Goal: Task Accomplishment & Management: Use online tool/utility

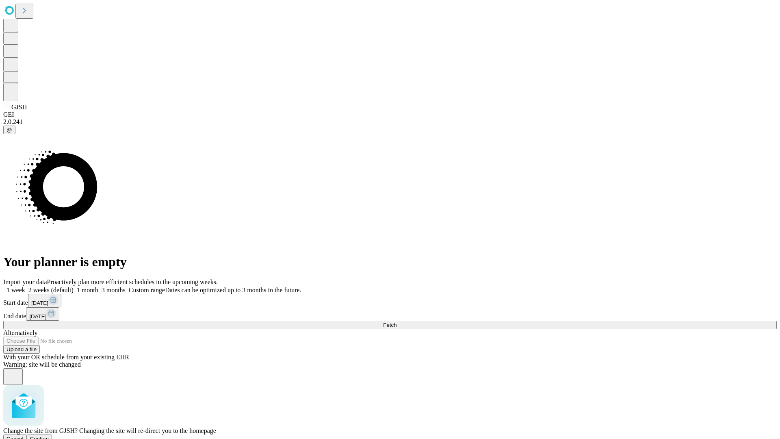
click at [49, 436] on span "Confirm" at bounding box center [39, 439] width 19 height 6
click at [98, 286] on label "1 month" at bounding box center [86, 289] width 25 height 7
click at [397, 322] on span "Fetch" at bounding box center [389, 325] width 13 height 6
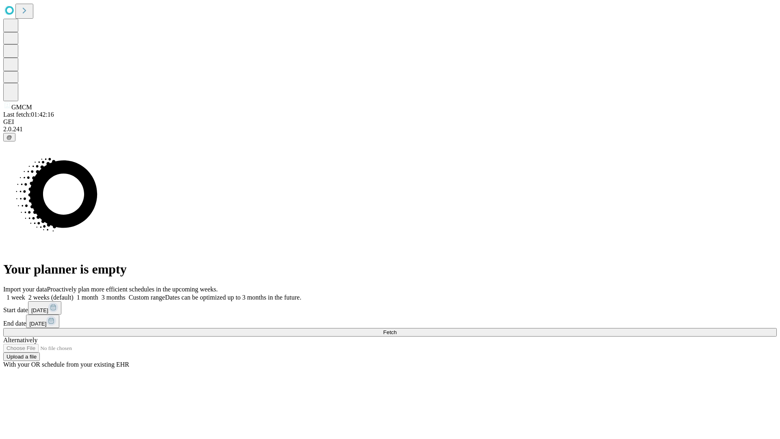
click at [98, 294] on label "1 month" at bounding box center [86, 297] width 25 height 7
click at [397, 329] on span "Fetch" at bounding box center [389, 332] width 13 height 6
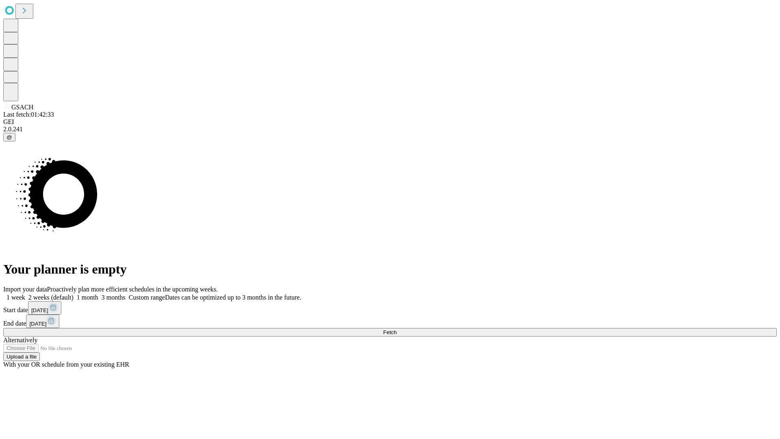
click at [98, 294] on label "1 month" at bounding box center [86, 297] width 25 height 7
click at [397, 329] on span "Fetch" at bounding box center [389, 332] width 13 height 6
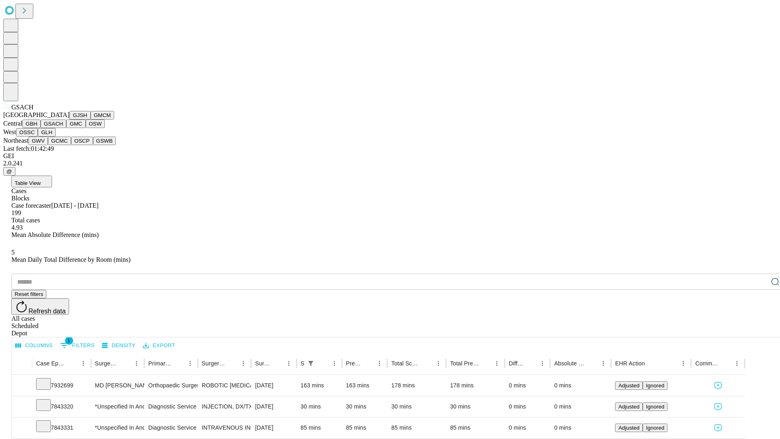
click at [66, 128] on button "GMC" at bounding box center [75, 123] width 19 height 9
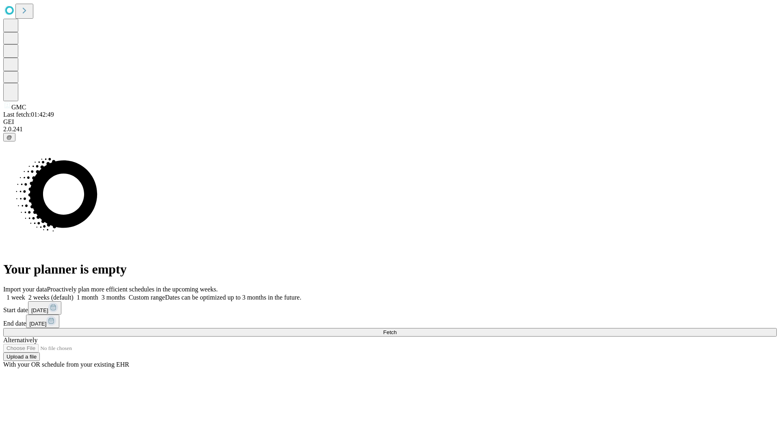
click at [98, 294] on label "1 month" at bounding box center [86, 297] width 25 height 7
click at [397, 329] on span "Fetch" at bounding box center [389, 332] width 13 height 6
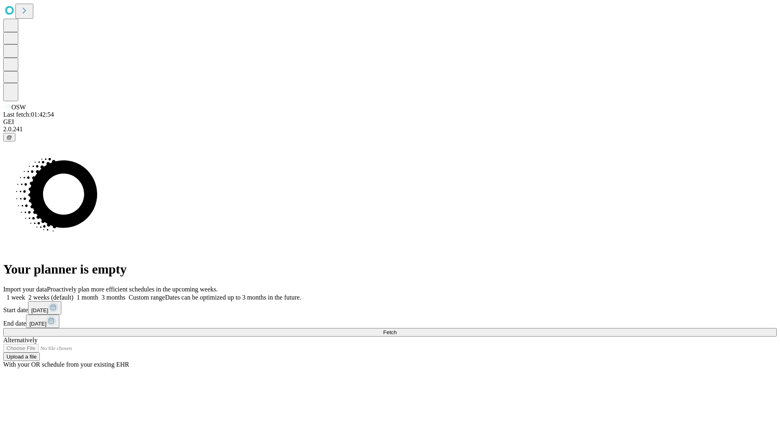
click at [98, 294] on label "1 month" at bounding box center [86, 297] width 25 height 7
click at [397, 329] on span "Fetch" at bounding box center [389, 332] width 13 height 6
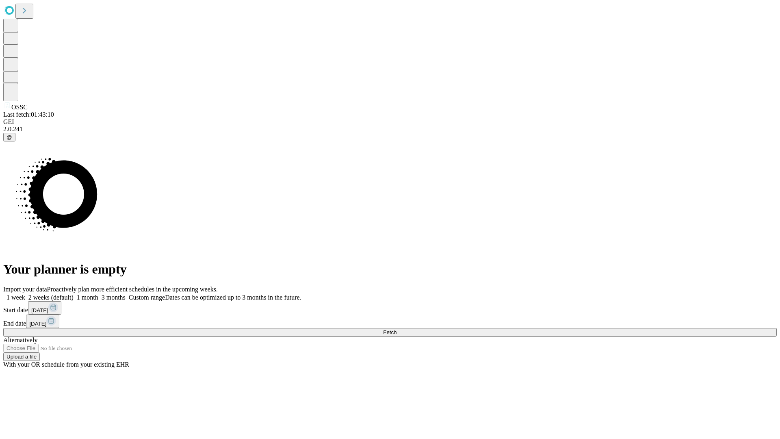
click at [98, 294] on label "1 month" at bounding box center [86, 297] width 25 height 7
click at [397, 329] on span "Fetch" at bounding box center [389, 332] width 13 height 6
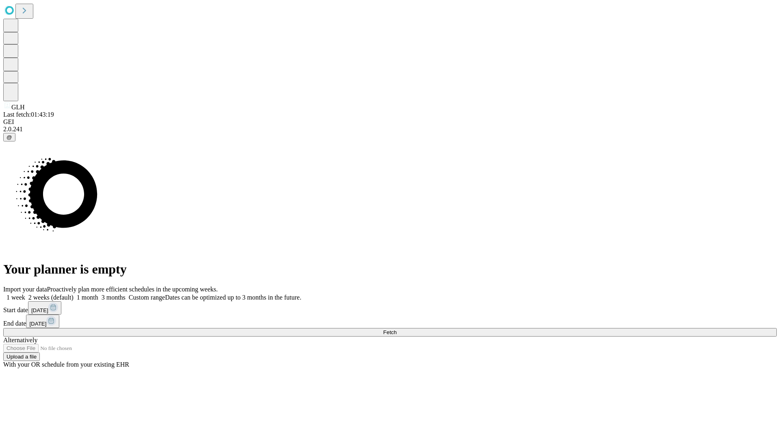
click at [98, 294] on label "1 month" at bounding box center [86, 297] width 25 height 7
click at [397, 329] on span "Fetch" at bounding box center [389, 332] width 13 height 6
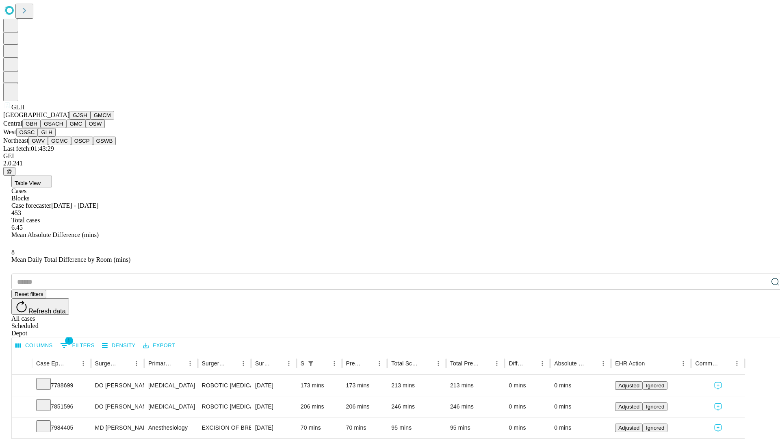
click at [48, 145] on button "GWV" at bounding box center [38, 141] width 20 height 9
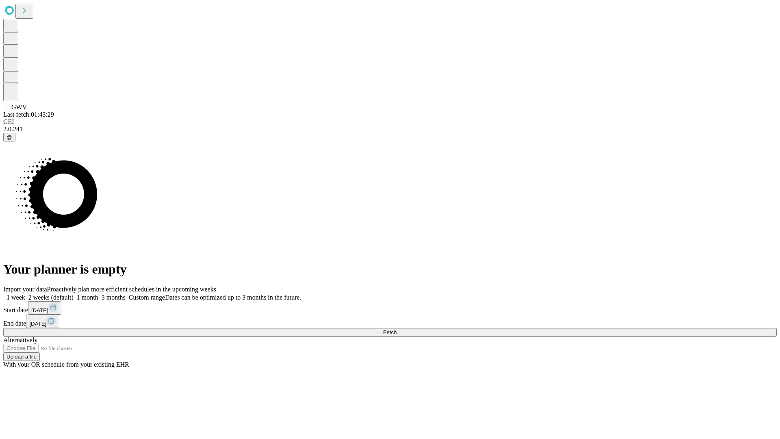
click at [98, 294] on label "1 month" at bounding box center [86, 297] width 25 height 7
click at [397, 329] on span "Fetch" at bounding box center [389, 332] width 13 height 6
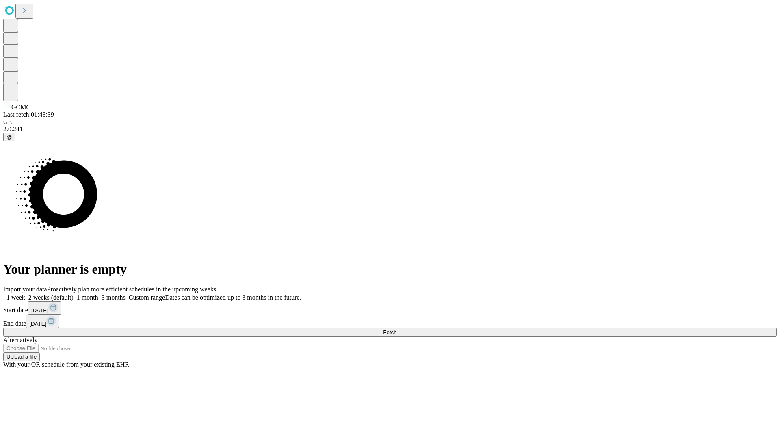
click at [397, 329] on span "Fetch" at bounding box center [389, 332] width 13 height 6
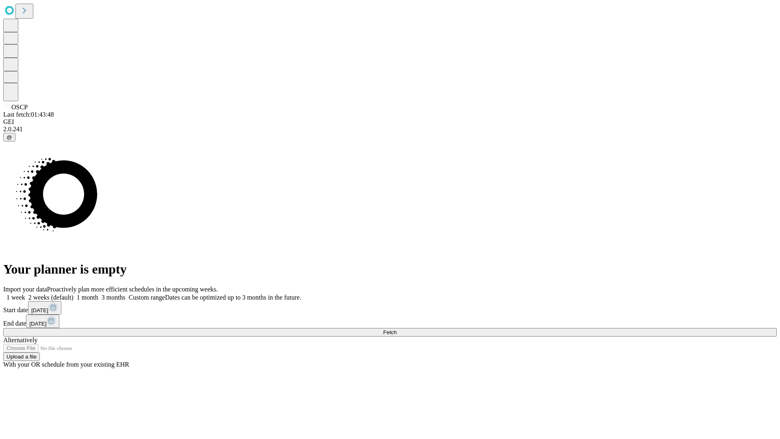
click at [98, 294] on label "1 month" at bounding box center [86, 297] width 25 height 7
click at [397, 329] on span "Fetch" at bounding box center [389, 332] width 13 height 6
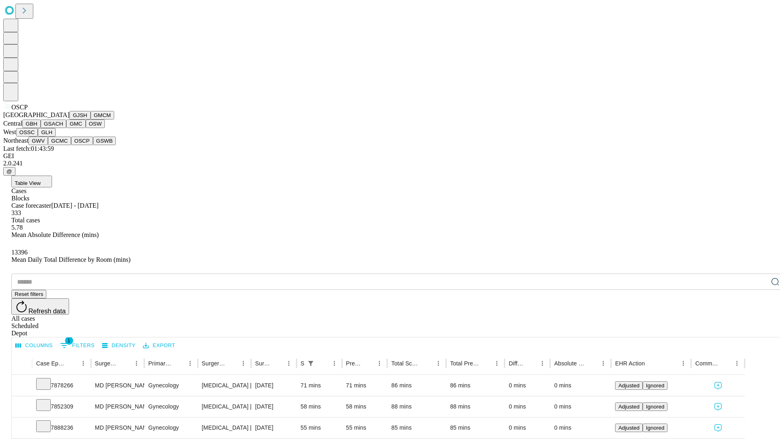
click at [93, 145] on button "GSWB" at bounding box center [104, 141] width 23 height 9
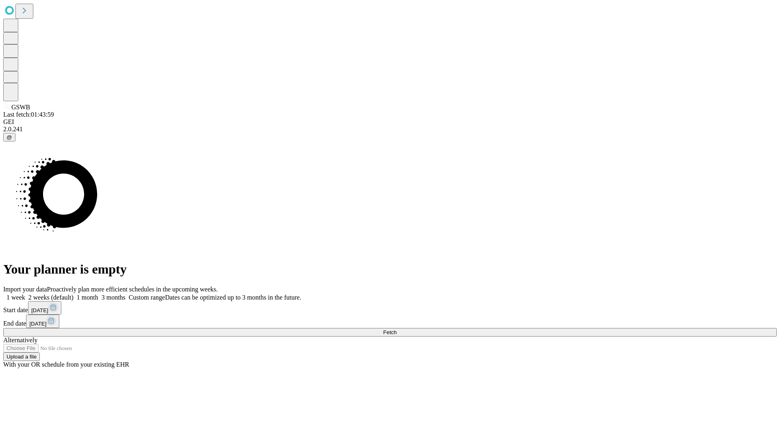
click at [397, 329] on span "Fetch" at bounding box center [389, 332] width 13 height 6
